Goal: Check status: Check status

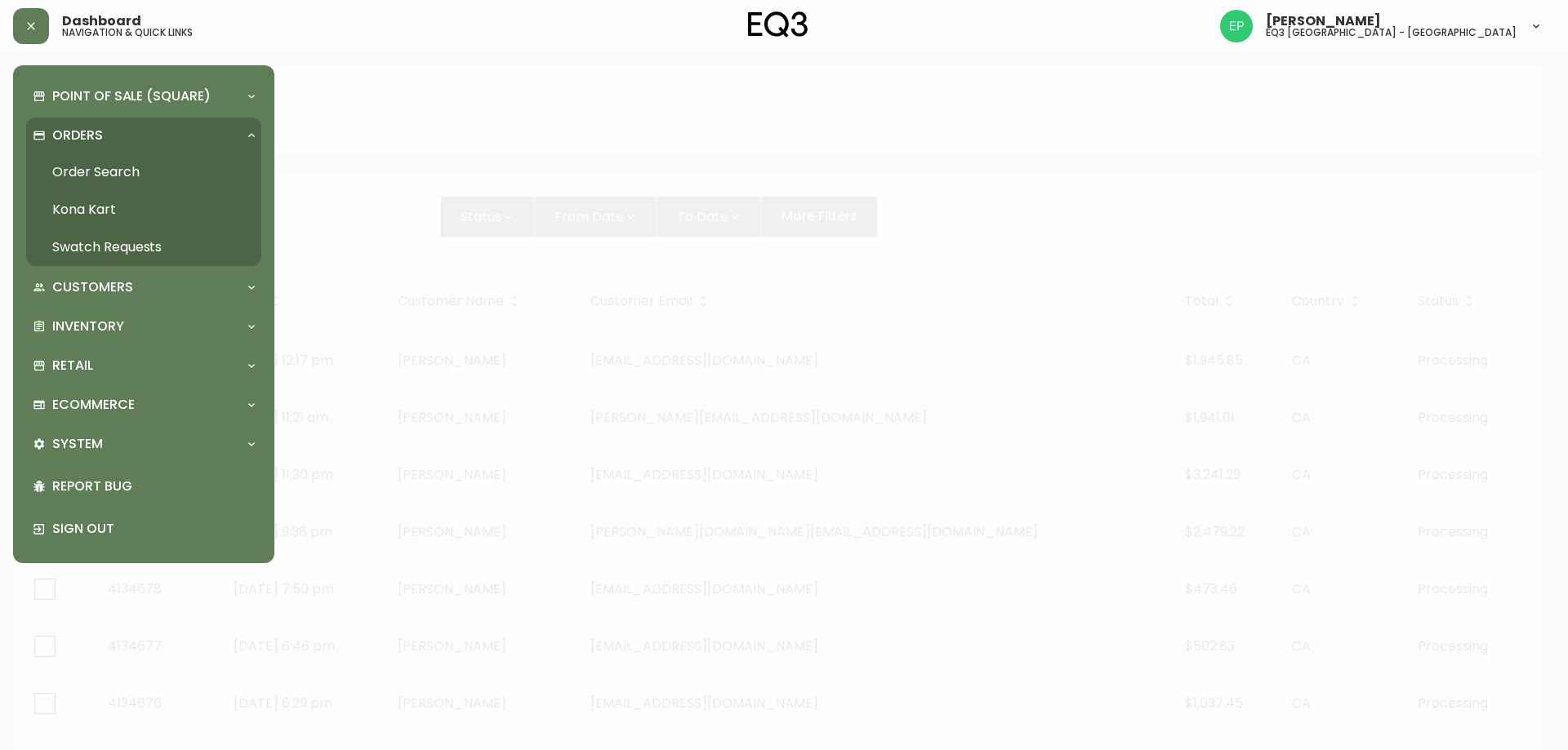
click at [87, 181] on link "Order Search" at bounding box center [143, 172] width 235 height 38
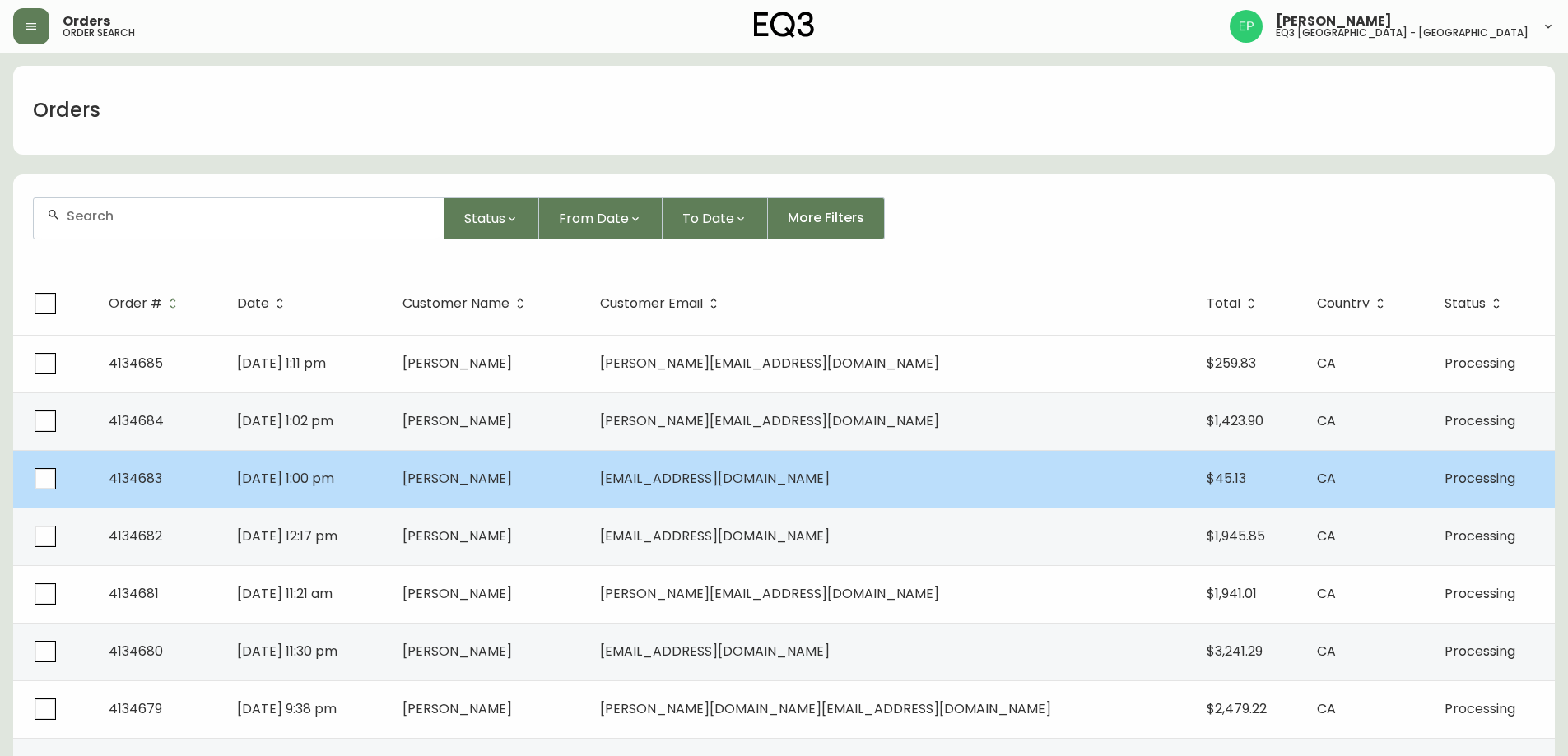
click at [586, 462] on td "[PERSON_NAME]" at bounding box center [487, 479] width 197 height 57
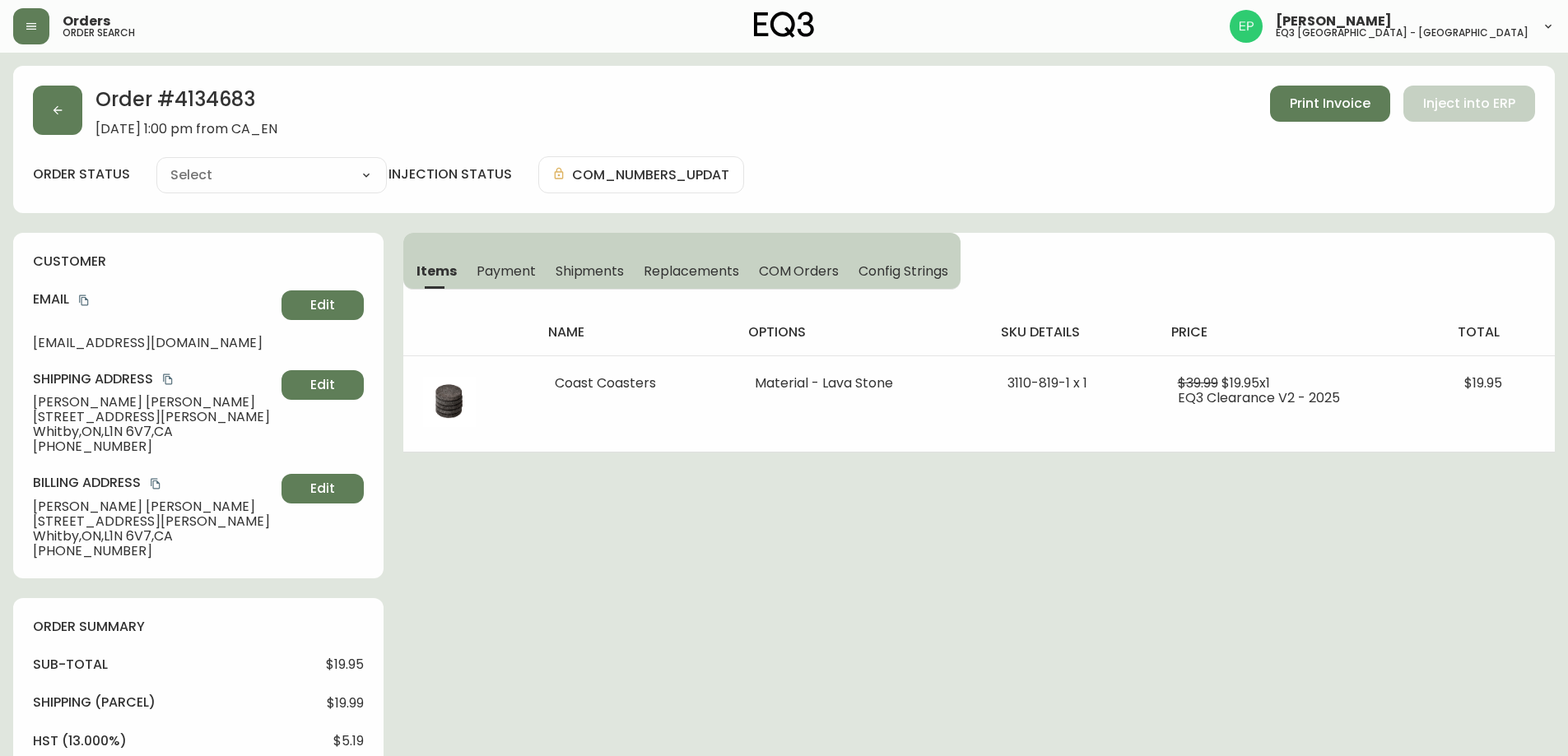
type input "Processing"
select select "PROCESSING"
click at [61, 116] on icon "button" at bounding box center [57, 110] width 13 height 13
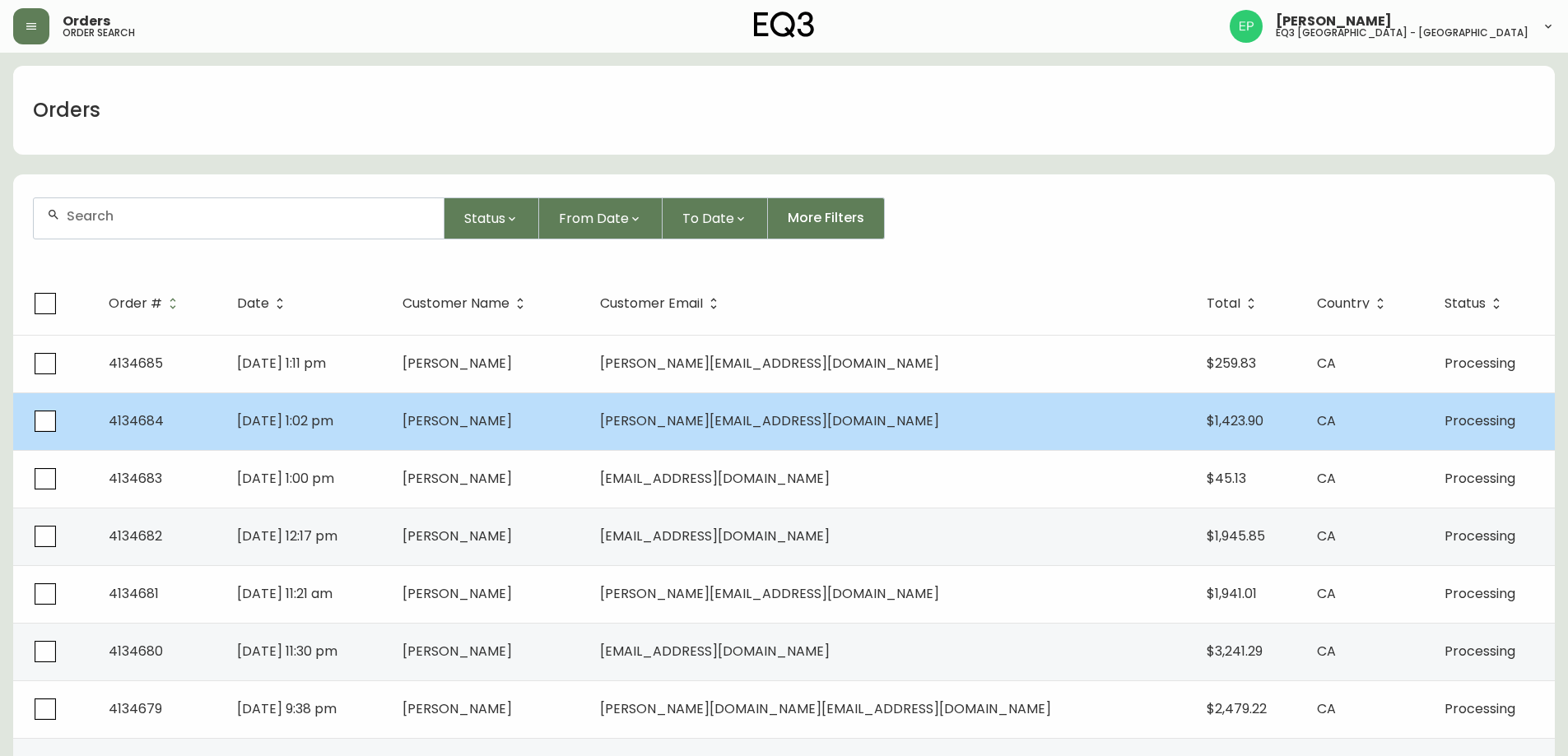
click at [931, 427] on td "[PERSON_NAME][EMAIL_ADDRESS][DOMAIN_NAME]" at bounding box center [891, 421] width 607 height 57
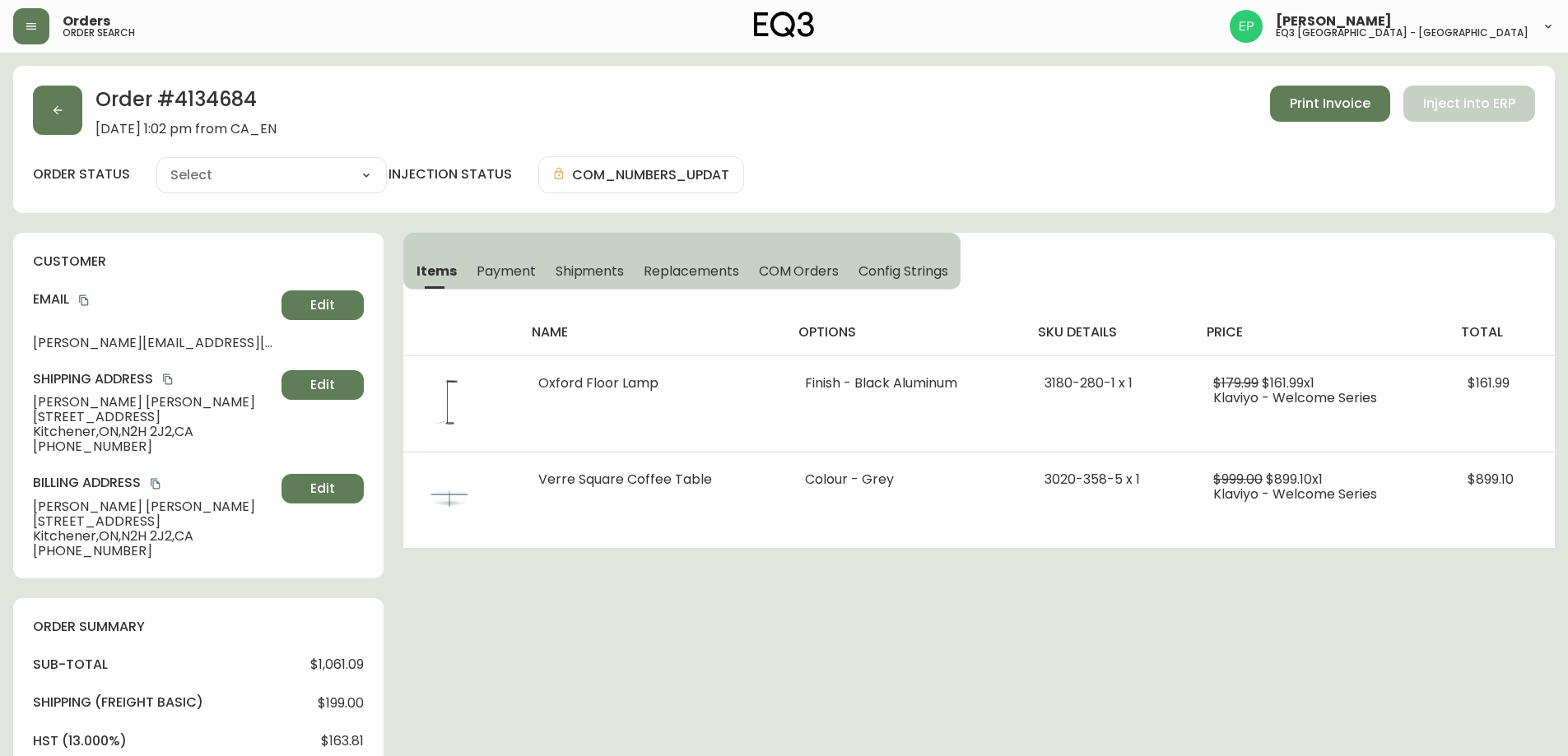
type input "Processing"
select select "PROCESSING"
click at [77, 119] on button "button" at bounding box center [57, 110] width 49 height 49
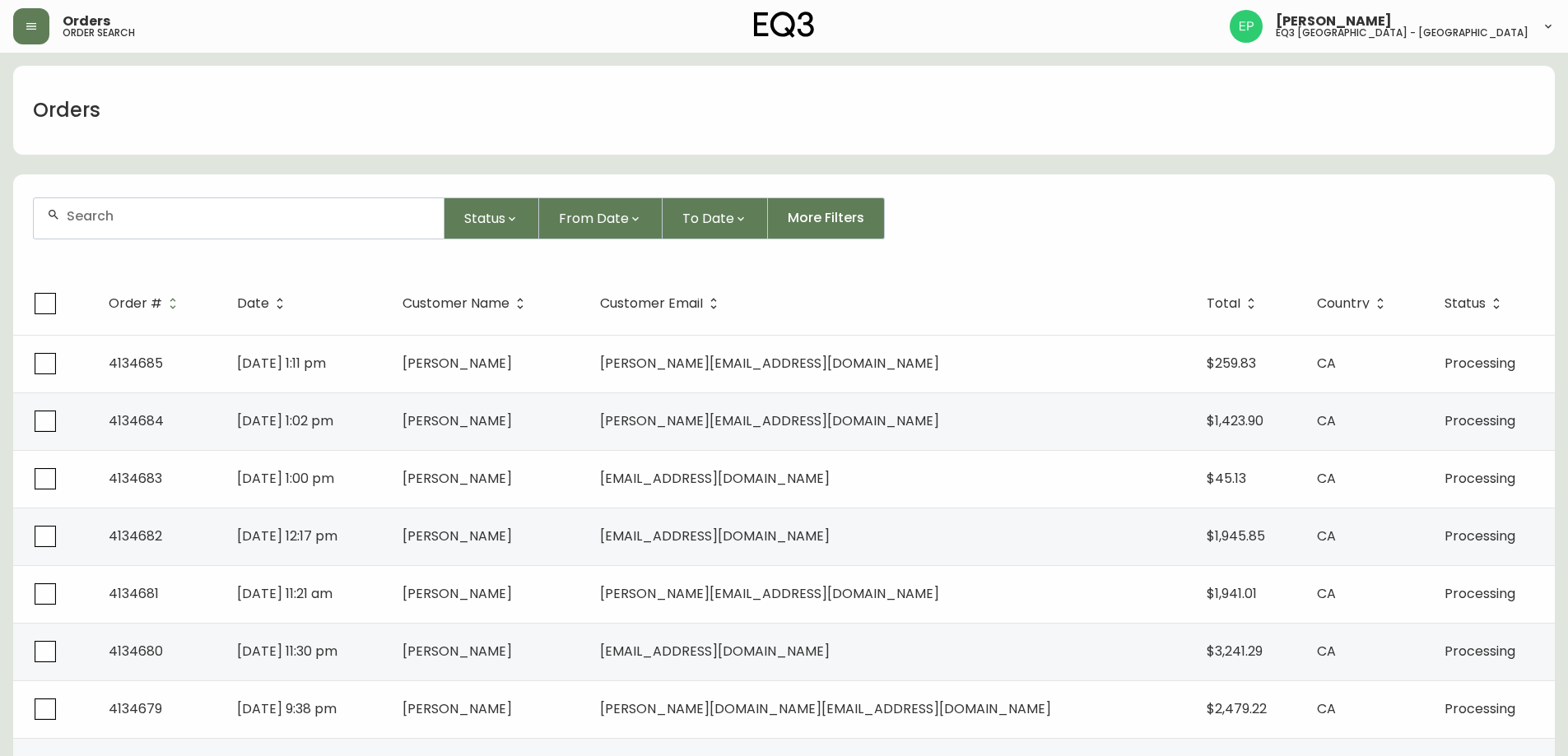
click at [50, 10] on div "Orders order search" at bounding box center [270, 26] width 513 height 36
click at [36, 39] on button "button" at bounding box center [31, 26] width 36 height 36
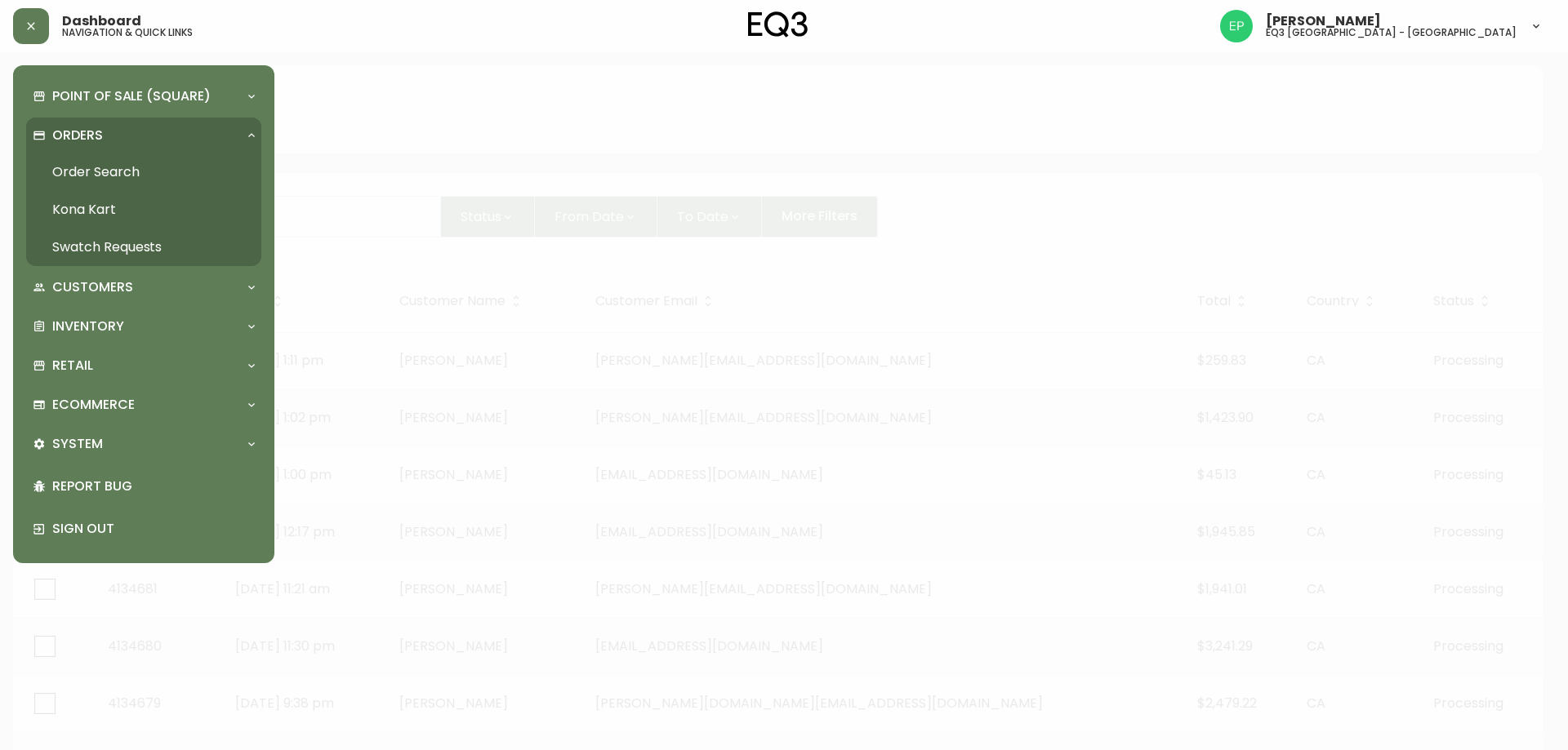
click at [72, 174] on link "Order Search" at bounding box center [143, 172] width 235 height 38
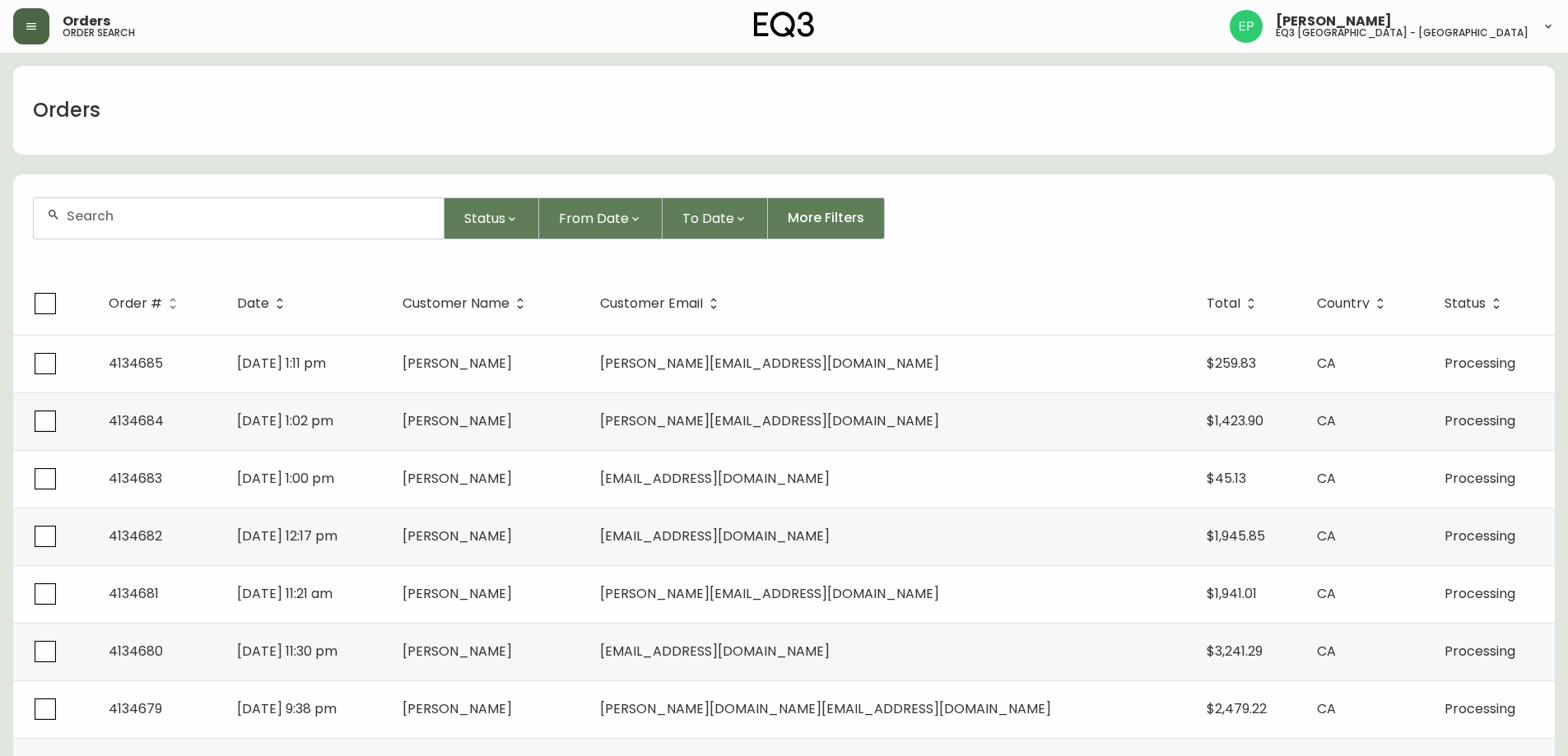
click at [49, 23] on button "button" at bounding box center [31, 26] width 36 height 36
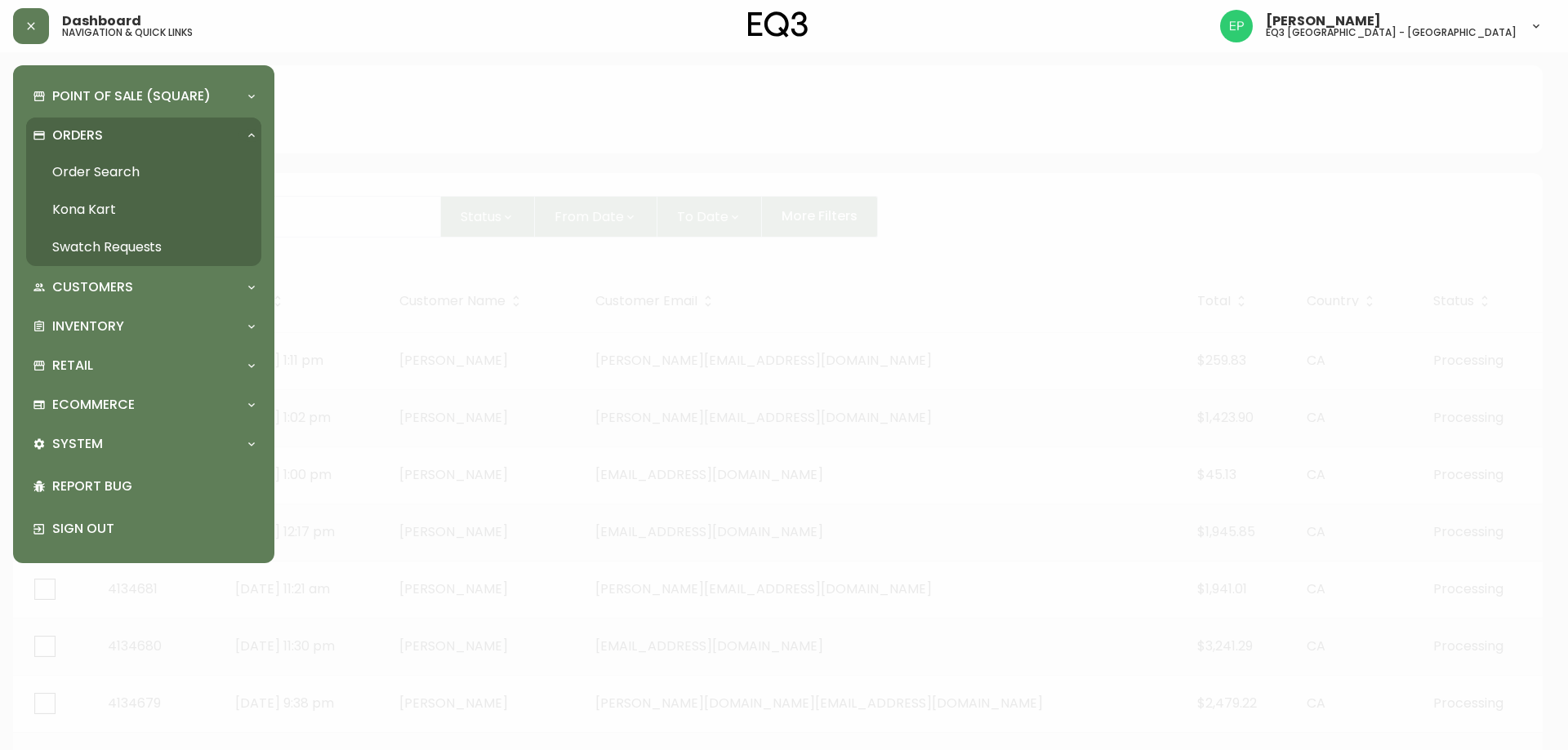
click at [64, 182] on link "Order Search" at bounding box center [143, 172] width 235 height 38
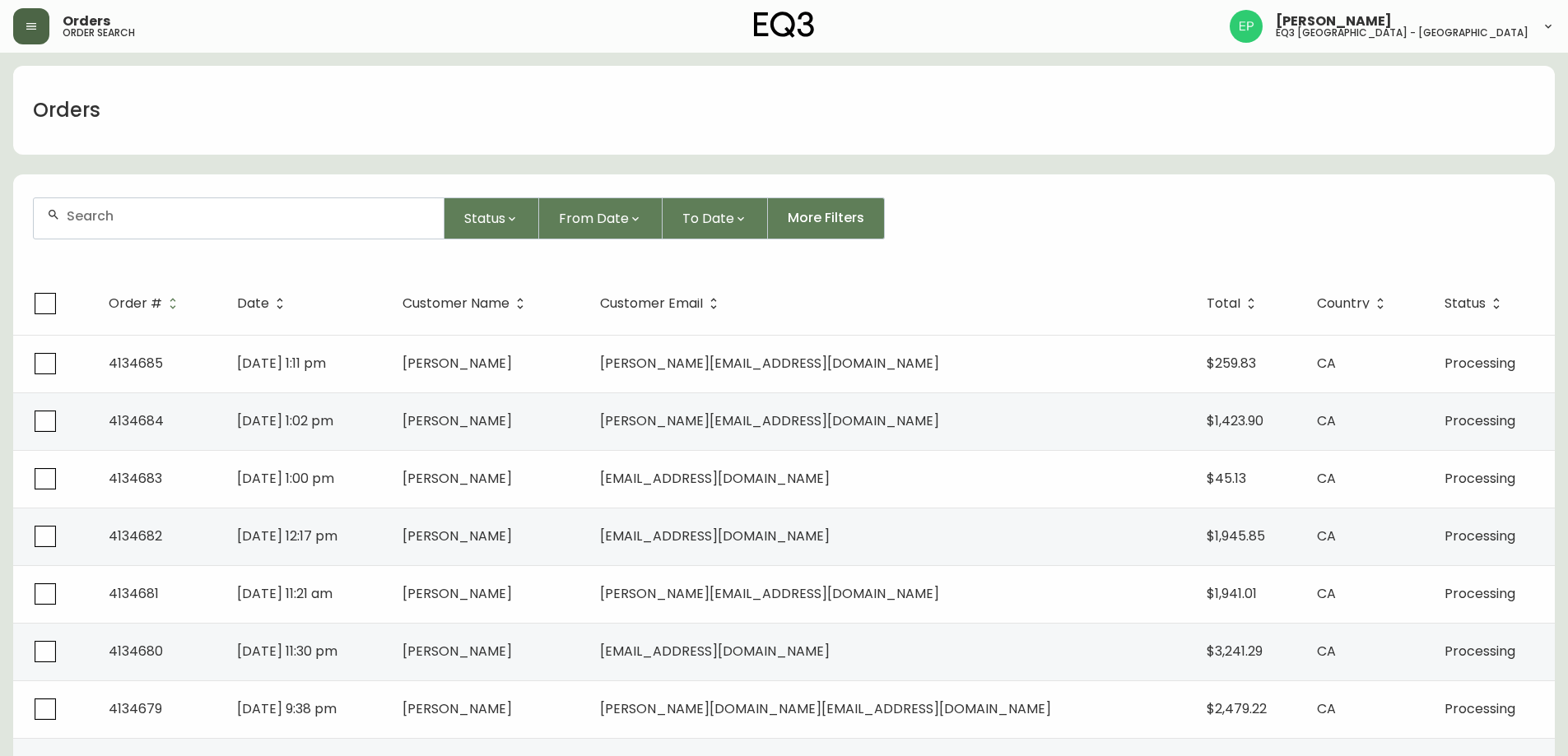
click at [42, 35] on button "button" at bounding box center [31, 26] width 36 height 36
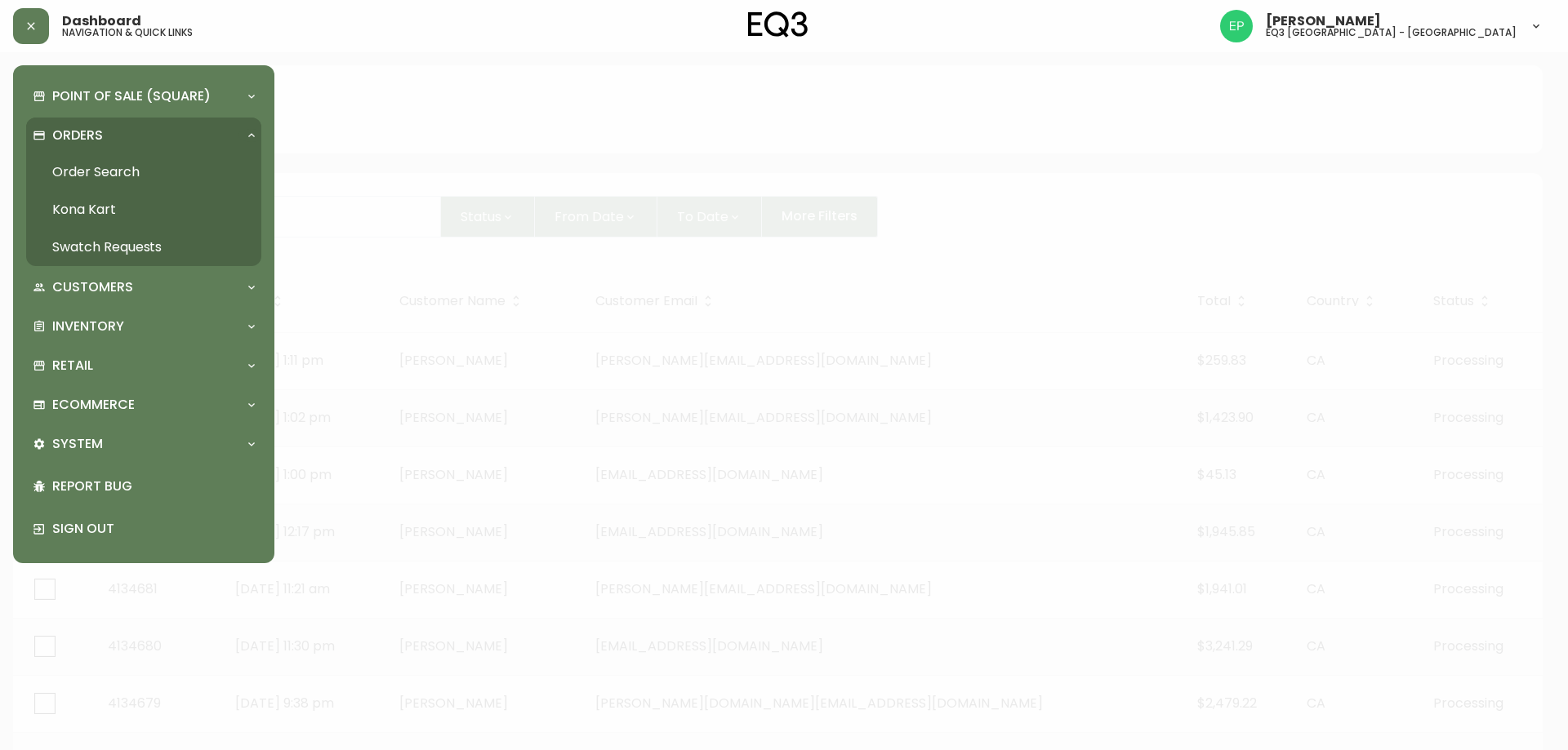
click at [83, 169] on link "Order Search" at bounding box center [143, 172] width 235 height 38
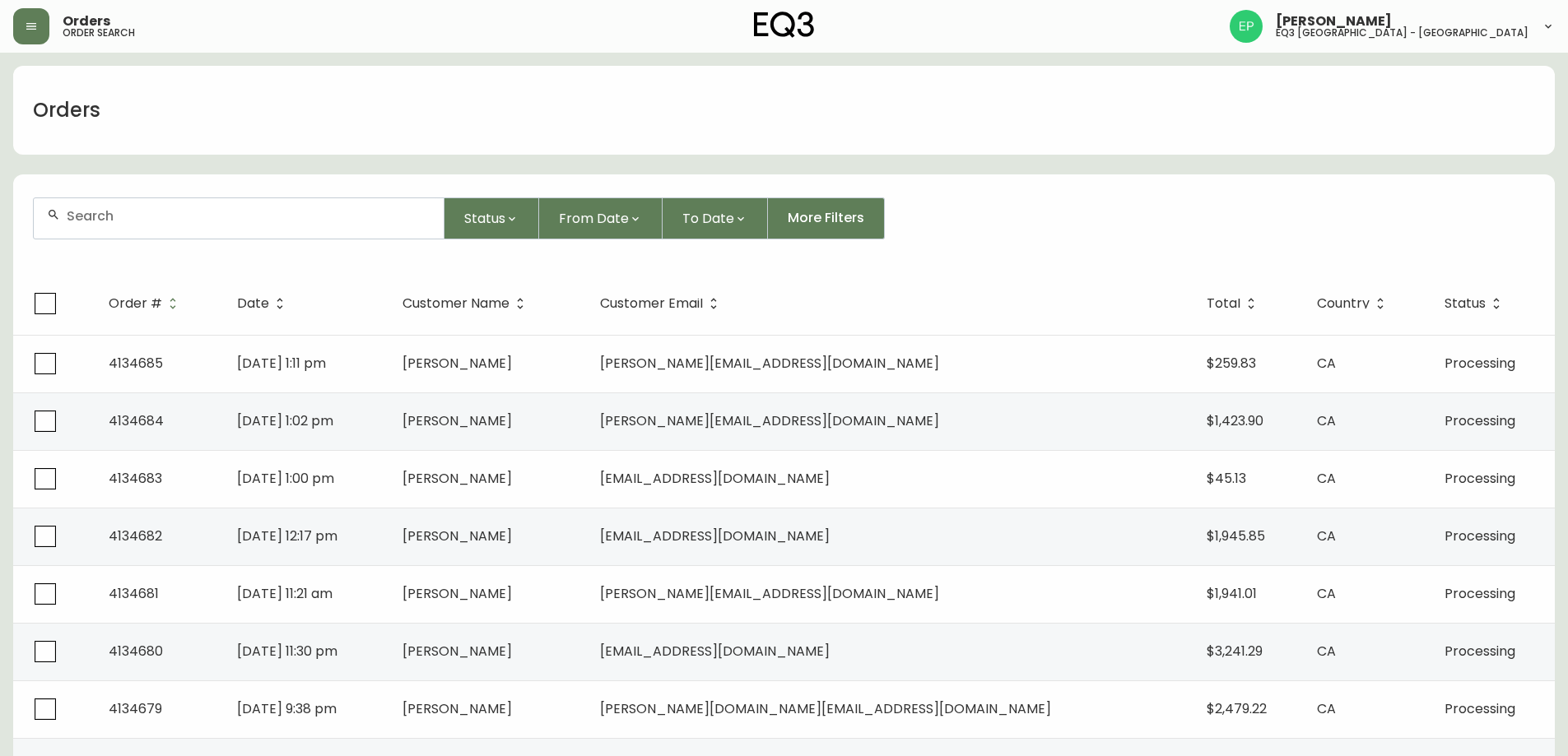
click at [997, 149] on div "Orders" at bounding box center [783, 110] width 1541 height 88
click at [23, 31] on button "button" at bounding box center [31, 26] width 36 height 36
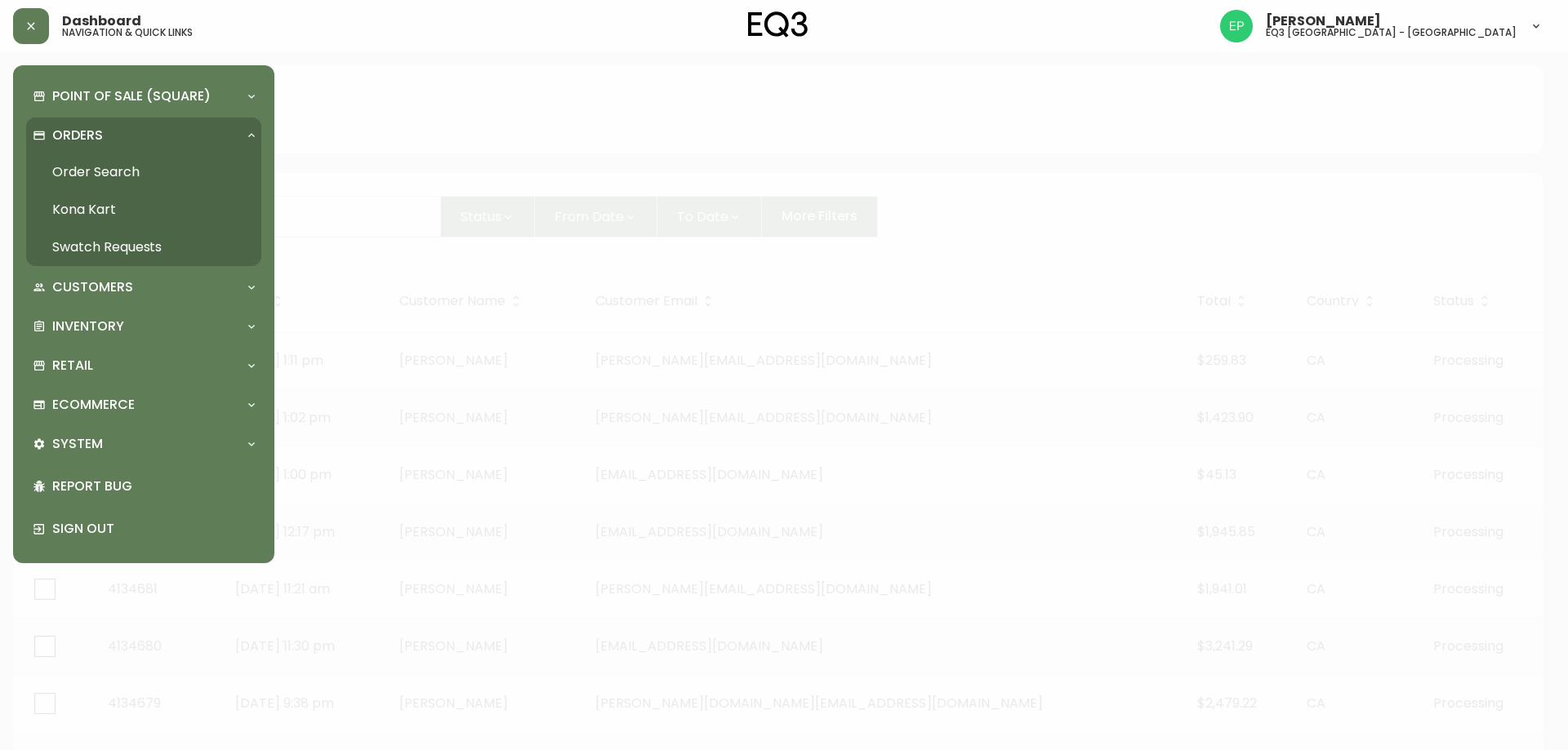
click at [129, 167] on link "Order Search" at bounding box center [143, 172] width 235 height 38
